Goal: Information Seeking & Learning: Learn about a topic

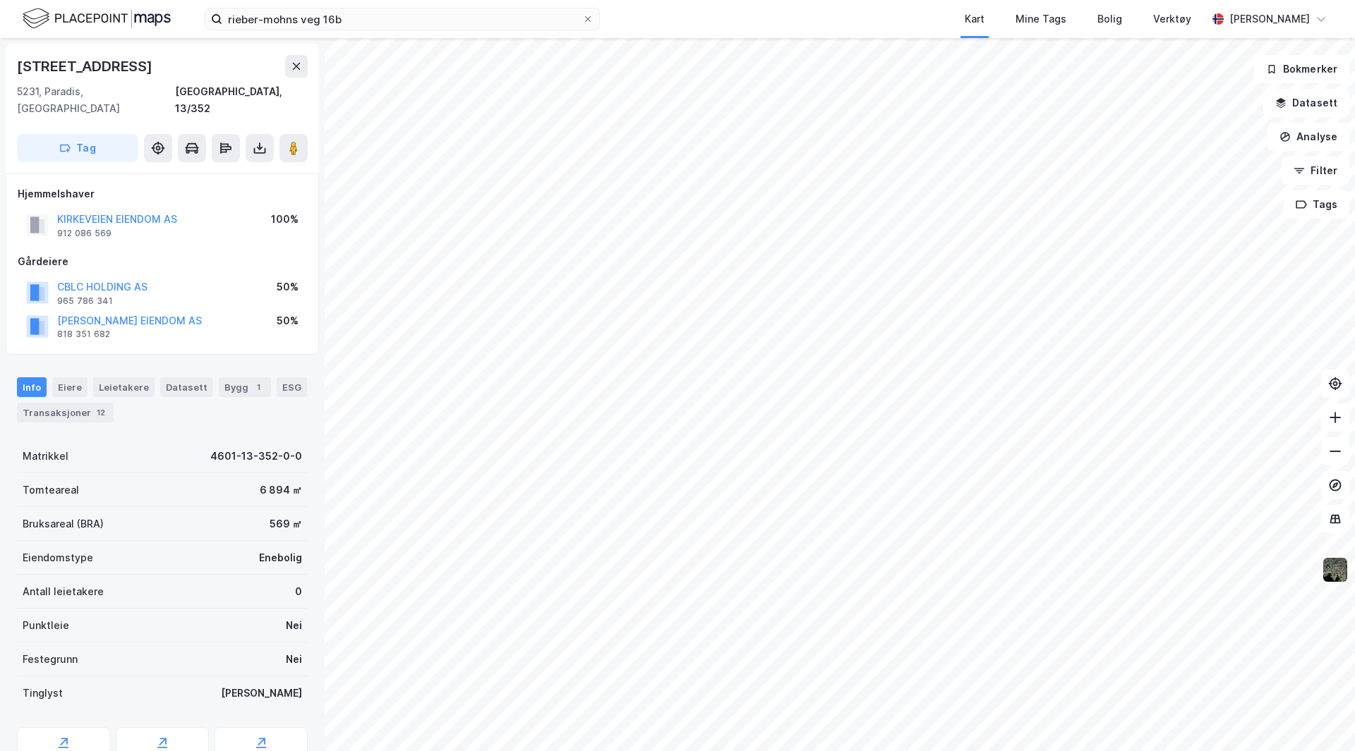
click at [1338, 577] on img at bounding box center [1335, 570] width 27 height 27
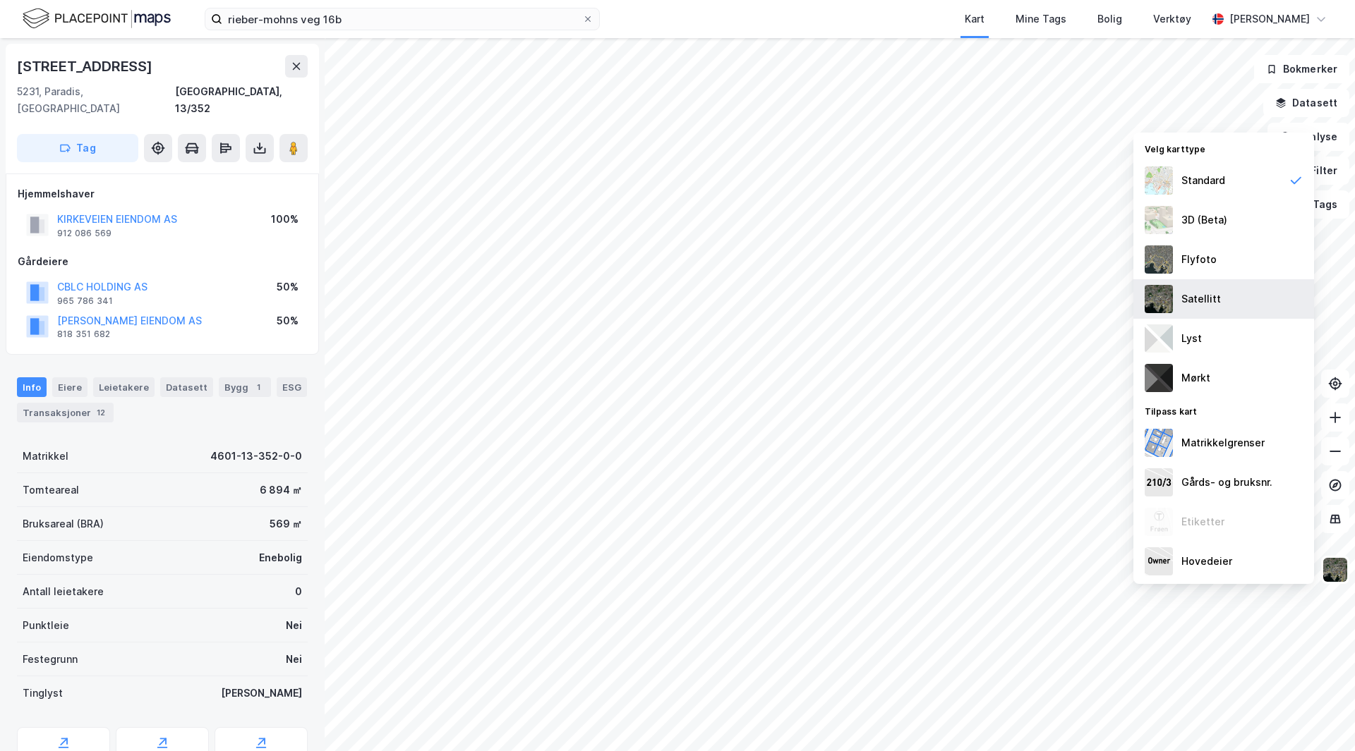
click at [1195, 293] on div "Satellitt" at bounding box center [1201, 299] width 40 height 17
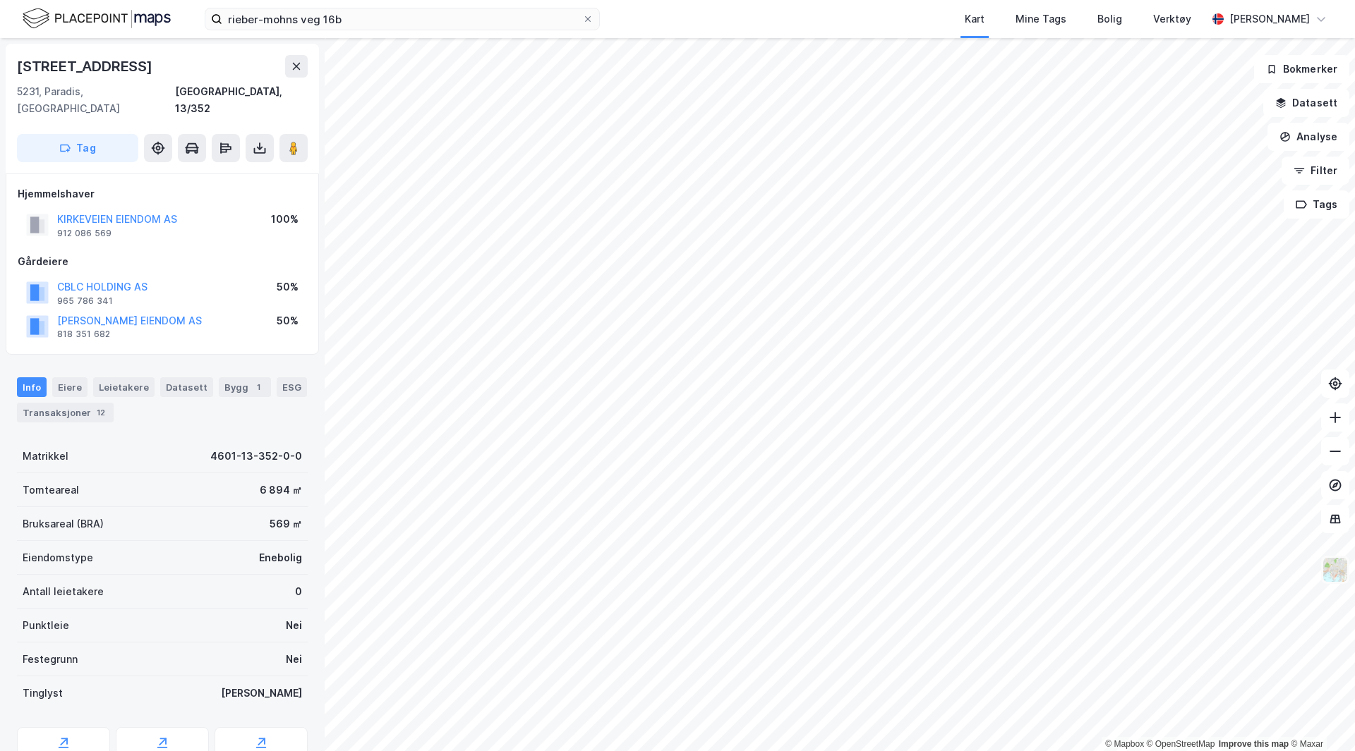
click at [1335, 568] on img at bounding box center [1335, 570] width 27 height 27
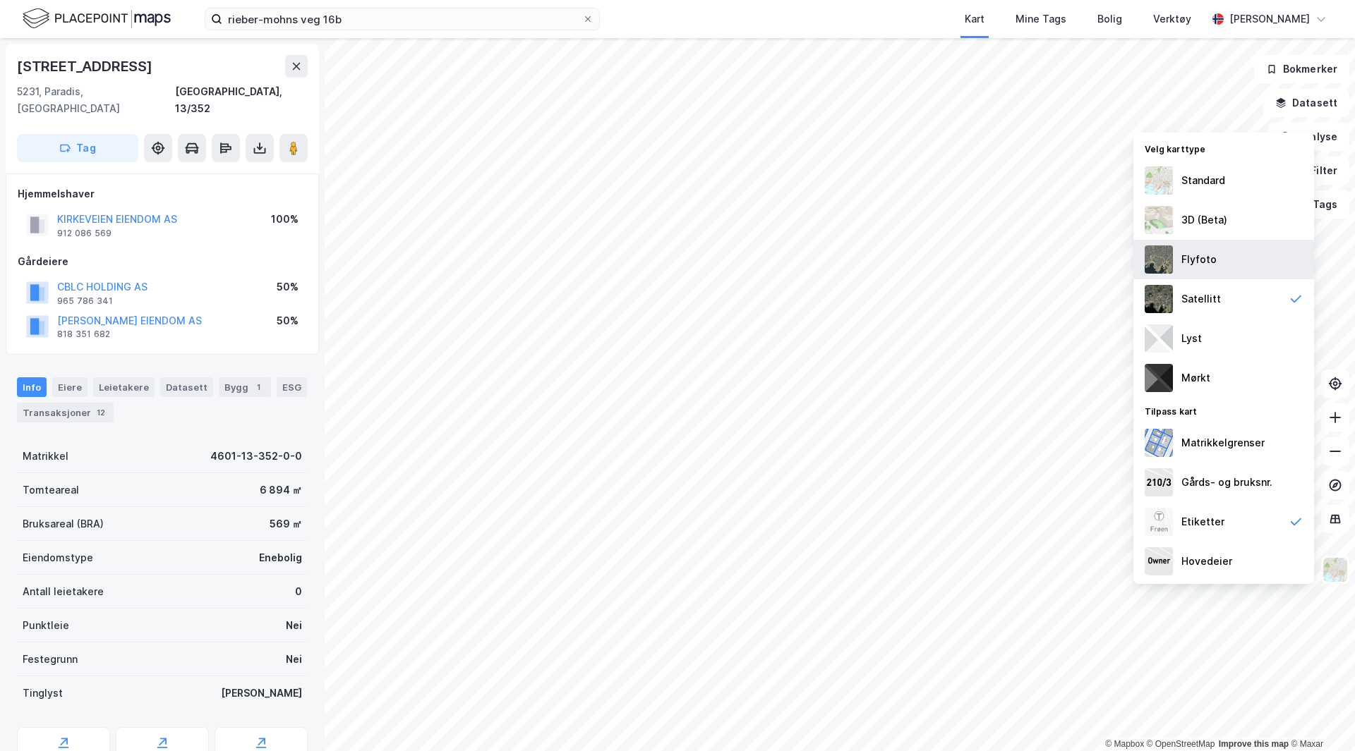
click at [1209, 254] on div "Flyfoto" at bounding box center [1198, 259] width 35 height 17
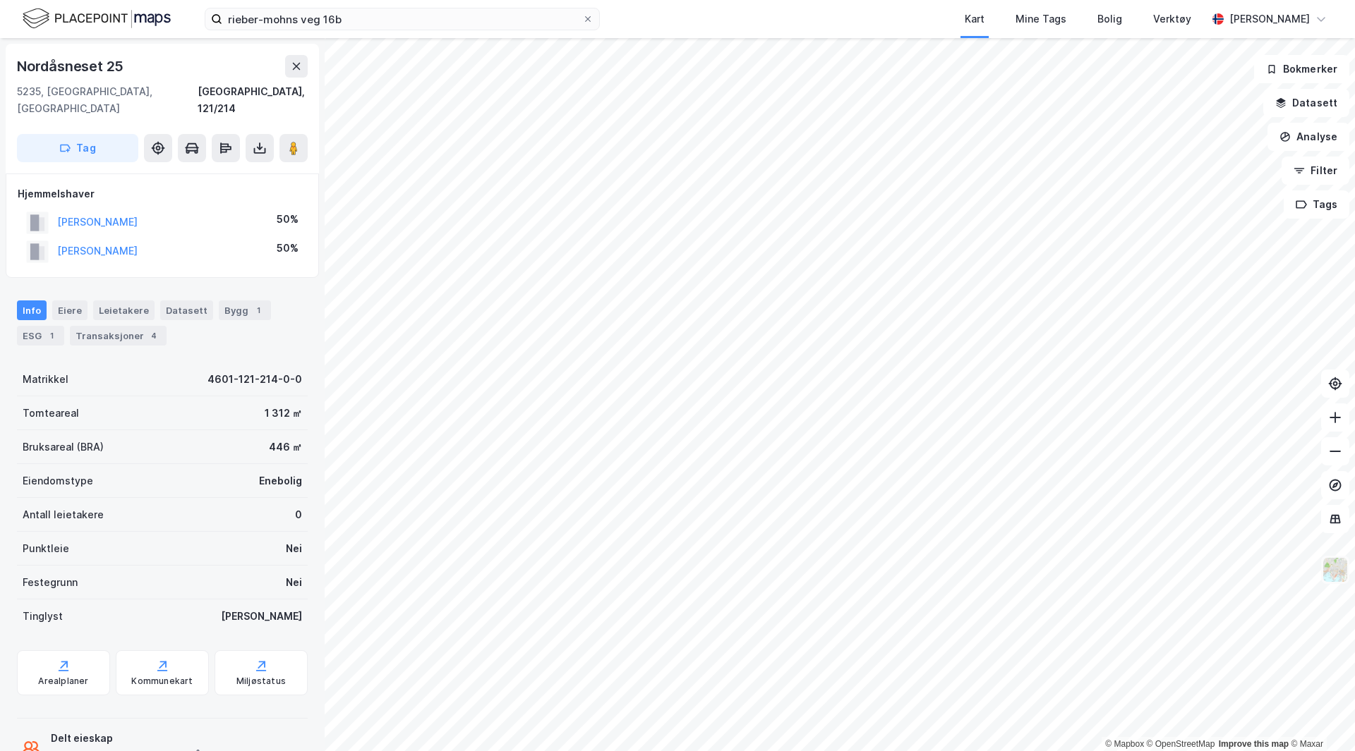
click at [1333, 571] on img at bounding box center [1335, 570] width 27 height 27
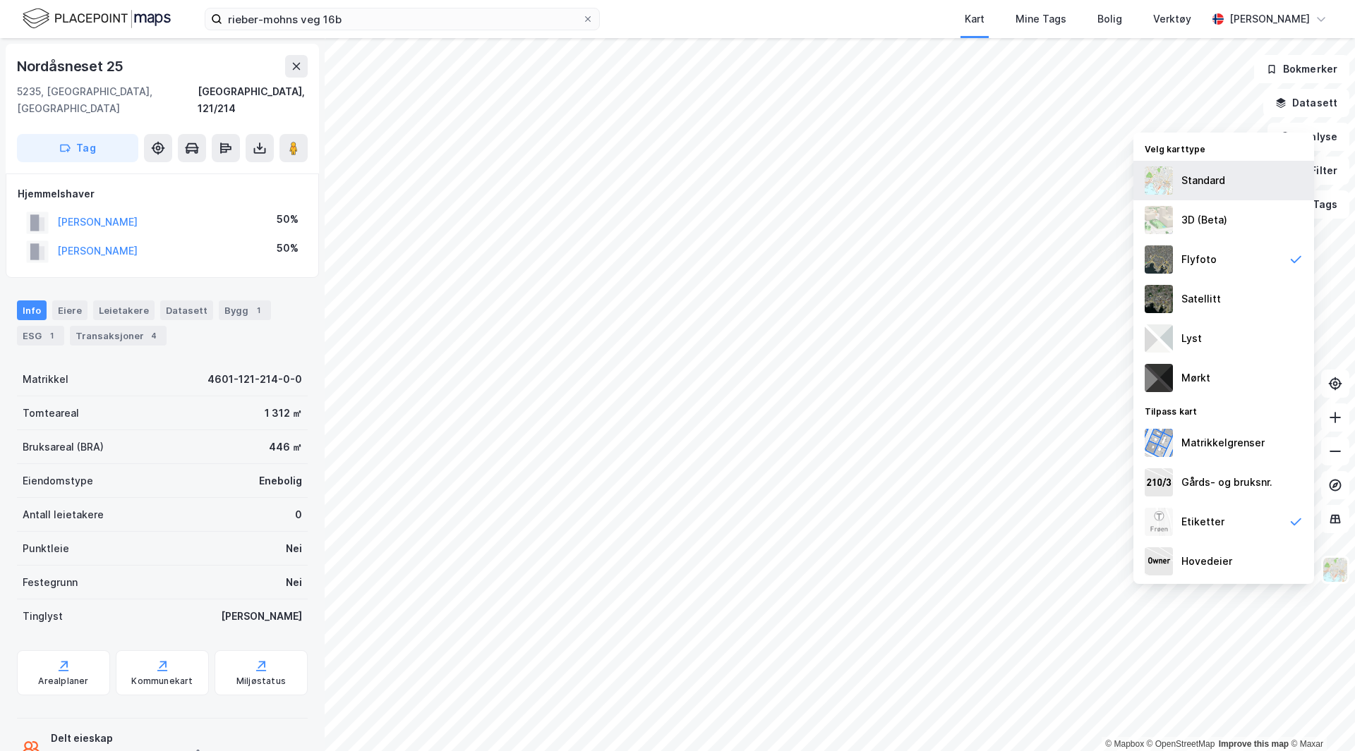
click at [1198, 179] on div "Standard" at bounding box center [1203, 180] width 44 height 17
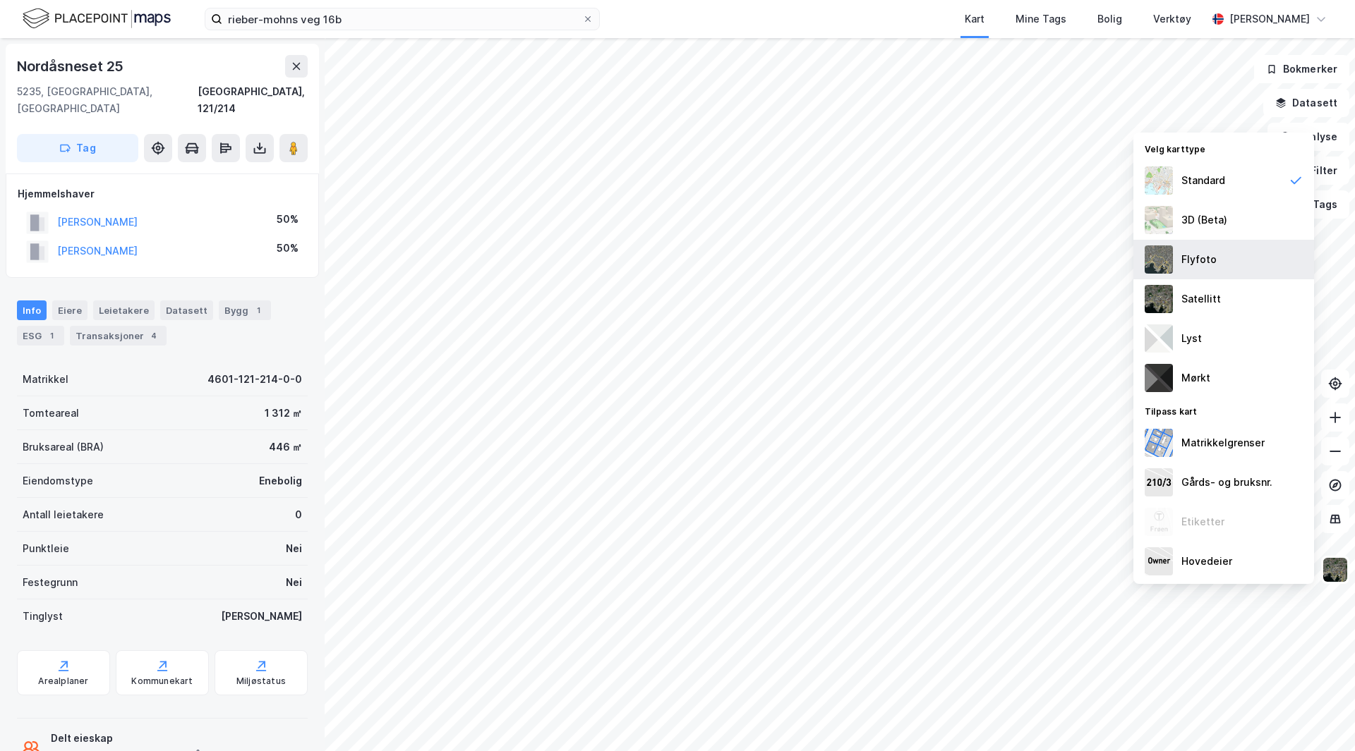
click at [1159, 258] on img at bounding box center [1158, 260] width 28 height 28
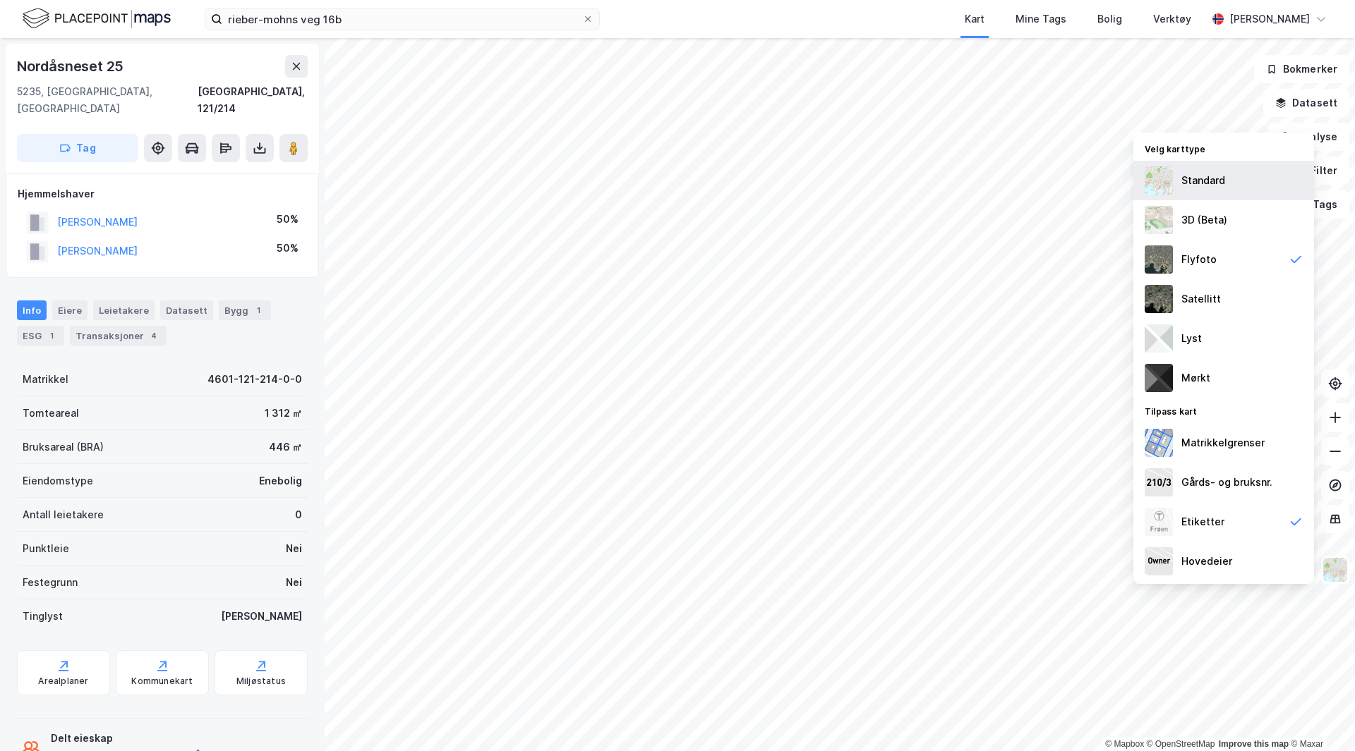
click at [1191, 171] on div "Standard" at bounding box center [1223, 181] width 181 height 40
